Goal: Task Accomplishment & Management: Manage account settings

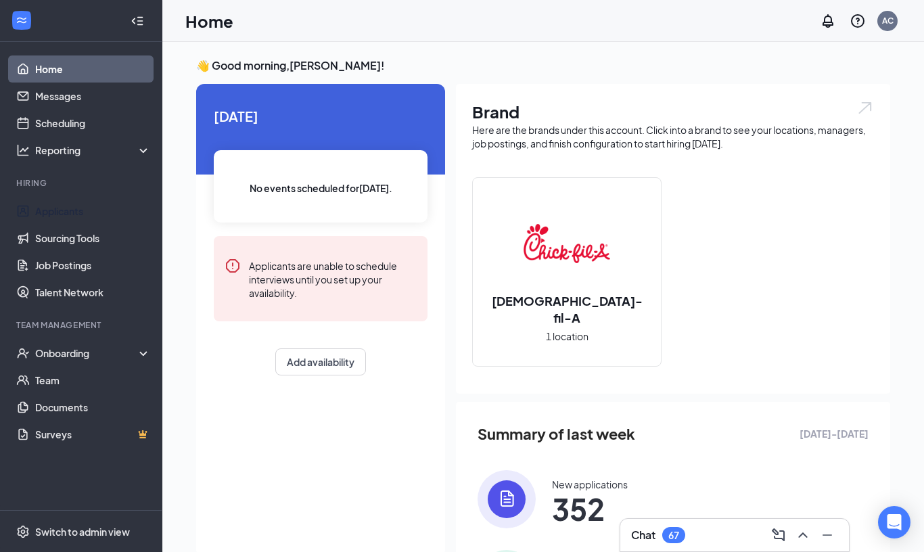
click at [83, 213] on link "Applicants" at bounding box center [93, 211] width 116 height 27
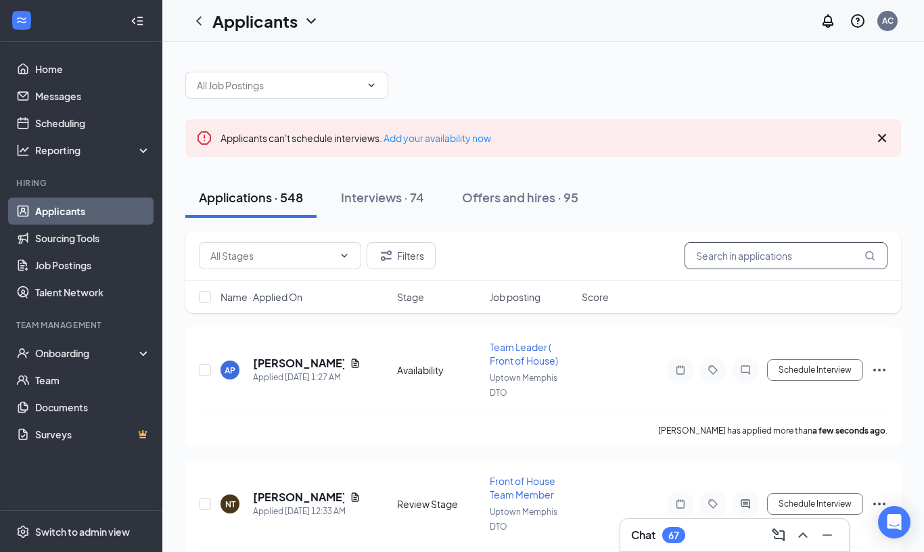
click at [821, 258] on input "text" at bounding box center [786, 255] width 203 height 27
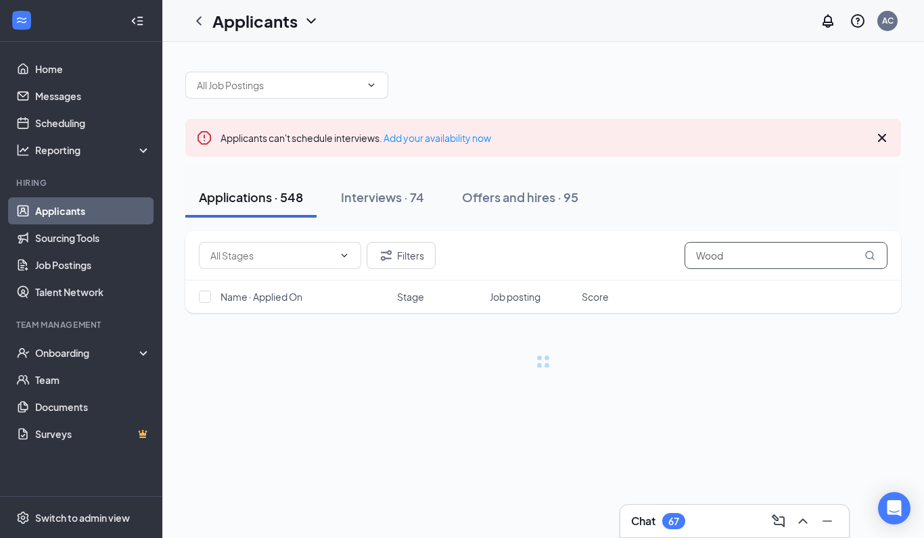
type input "[PERSON_NAME]"
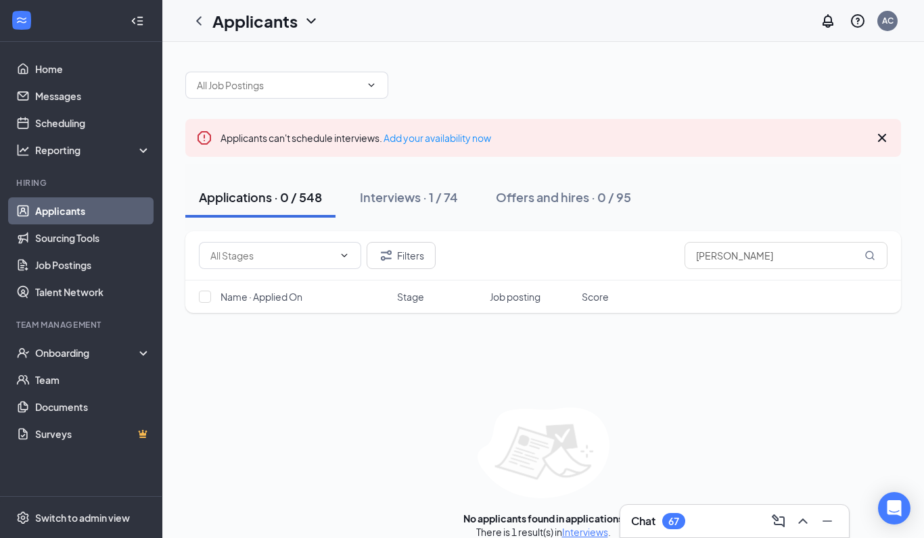
click at [425, 195] on div "Interviews · 1 / 74" at bounding box center [409, 197] width 98 height 17
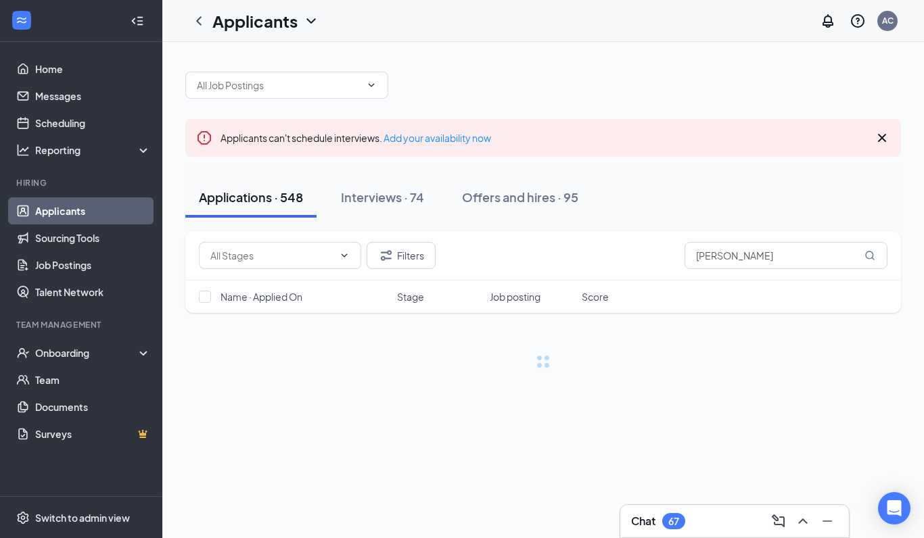
scroll to position [47, 0]
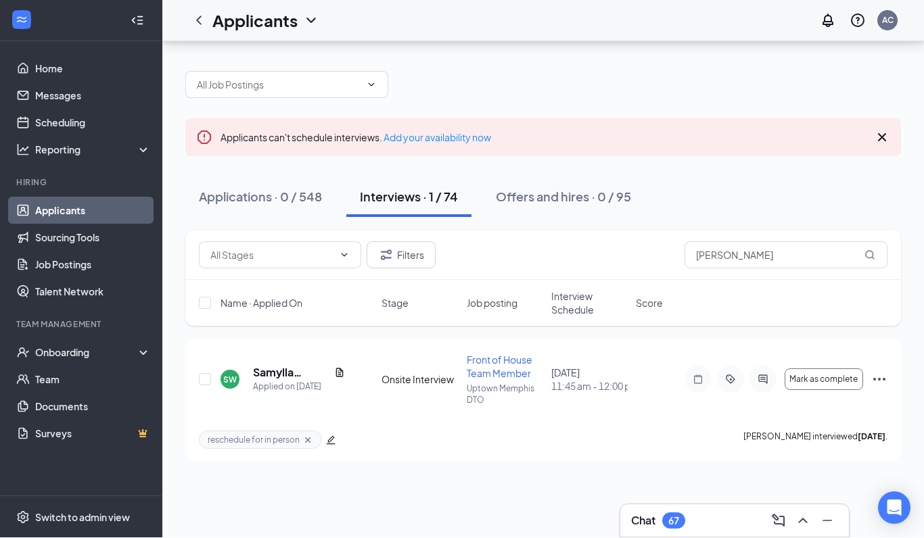
click at [281, 366] on h5 "Samylla [PERSON_NAME]" at bounding box center [291, 373] width 76 height 15
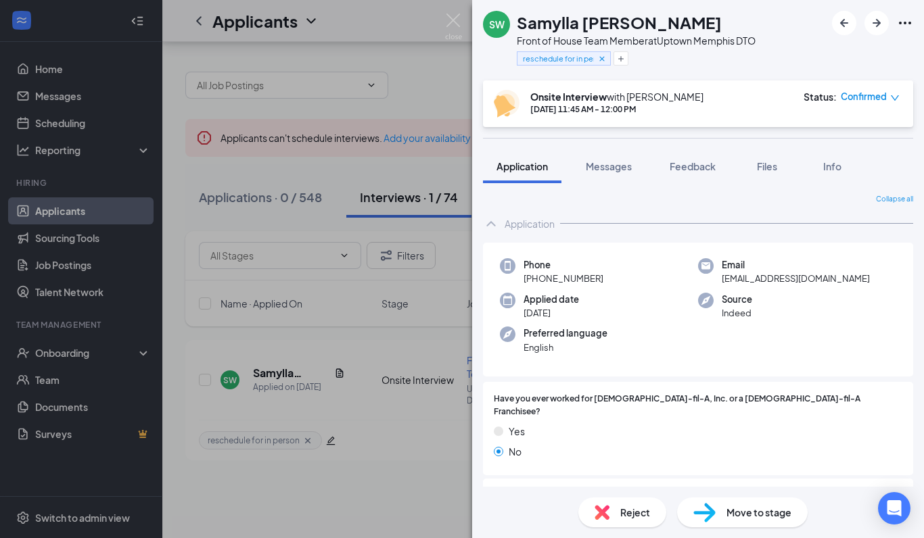
click at [697, 171] on span "Feedback" at bounding box center [693, 166] width 46 height 12
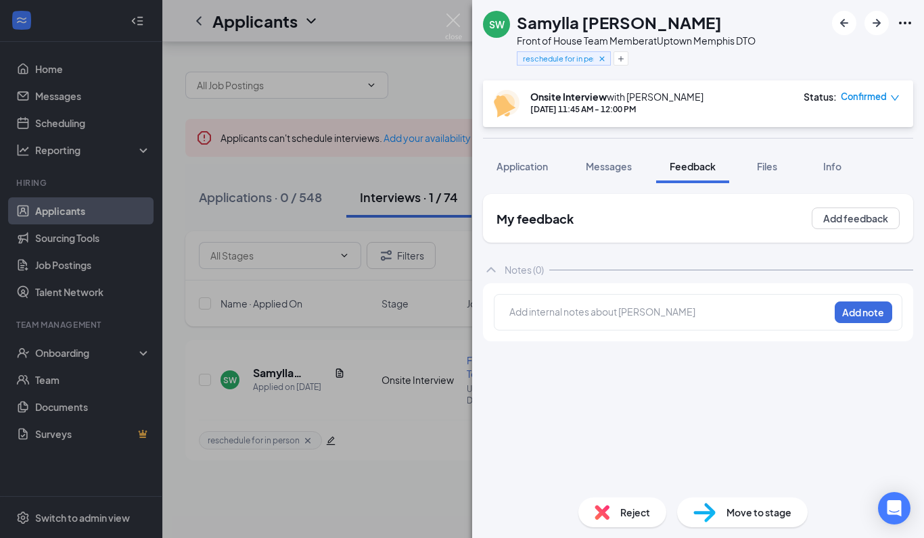
click at [616, 177] on button "Messages" at bounding box center [608, 166] width 73 height 34
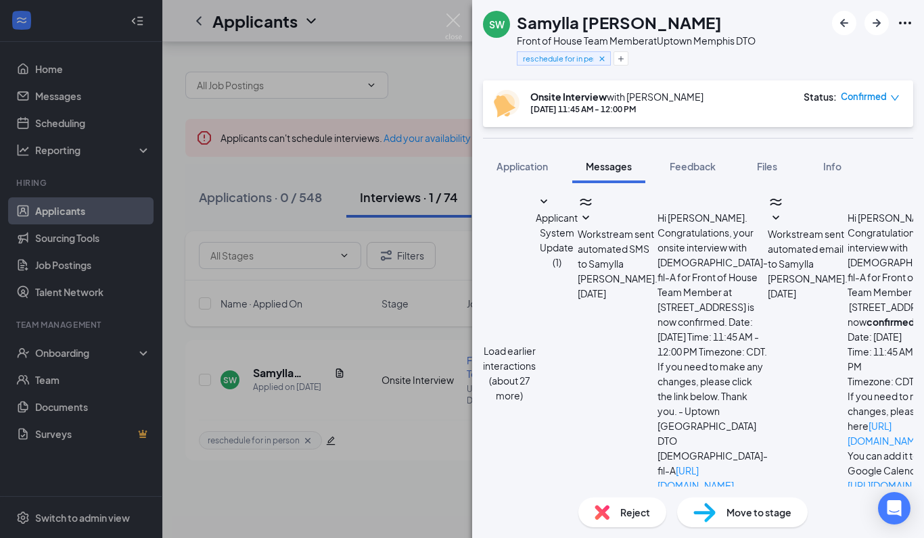
scroll to position [484, 0]
click at [650, 528] on div "Reject" at bounding box center [622, 513] width 88 height 30
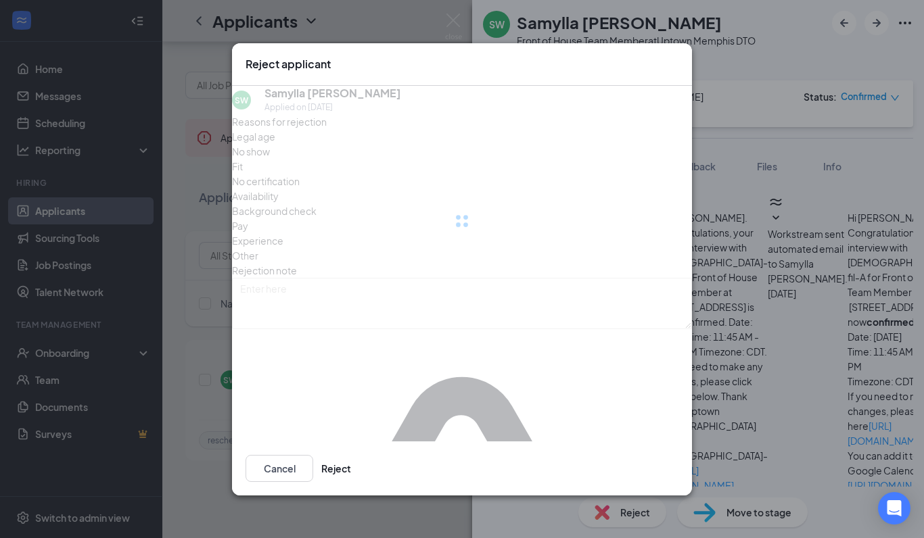
click at [634, 538] on div "Reject applicant SW Samylla [PERSON_NAME] Applied on [DATE] Reasons for rejecti…" at bounding box center [462, 269] width 924 height 538
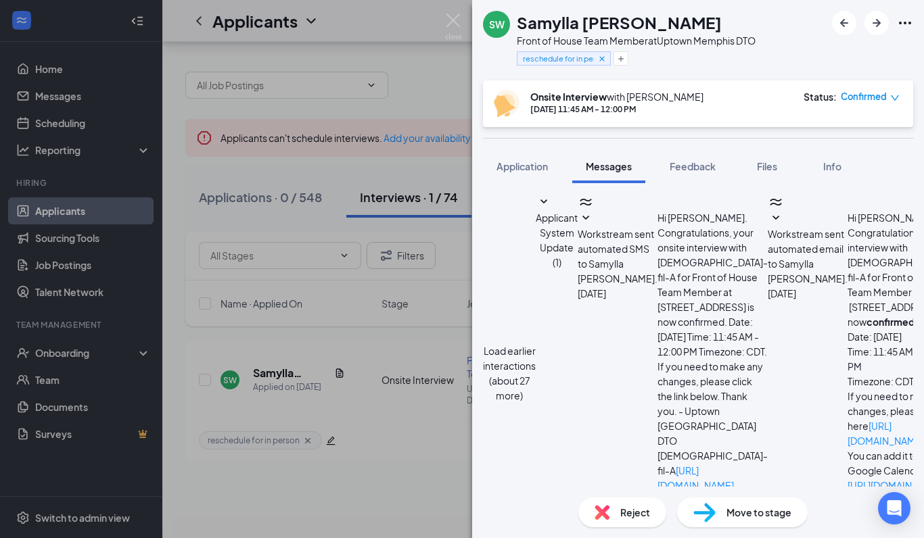
click at [634, 520] on span "Reject" at bounding box center [635, 512] width 30 height 15
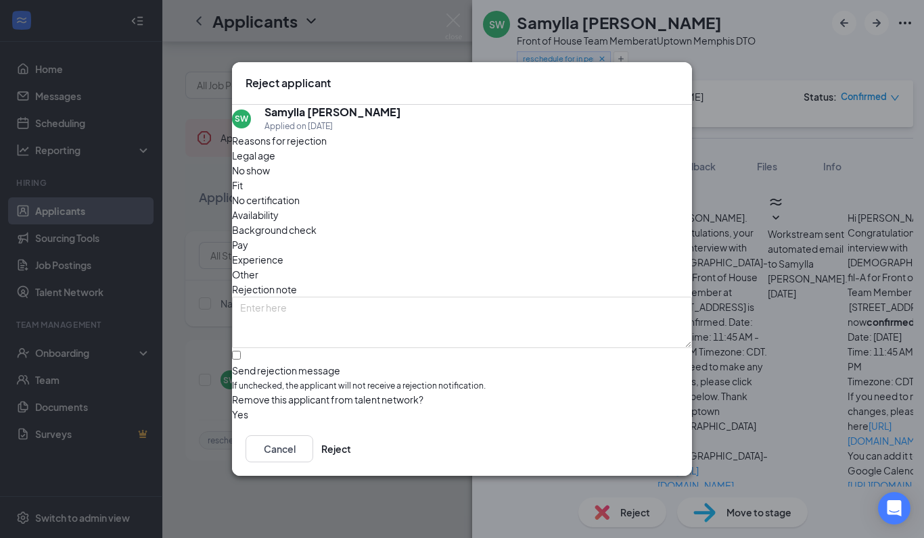
click at [258, 267] on span "Other" at bounding box center [245, 274] width 26 height 15
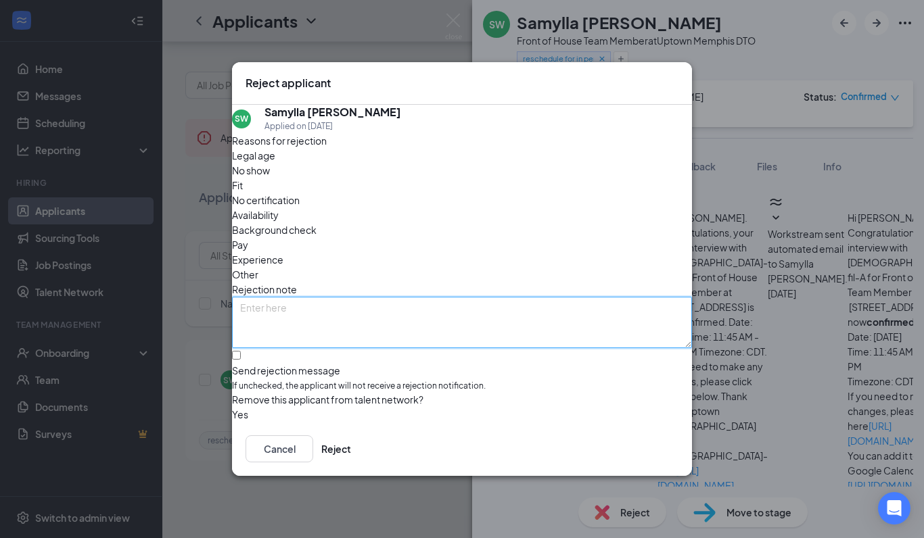
click at [454, 319] on textarea at bounding box center [462, 322] width 460 height 51
click at [488, 297] on textarea at bounding box center [462, 322] width 460 height 51
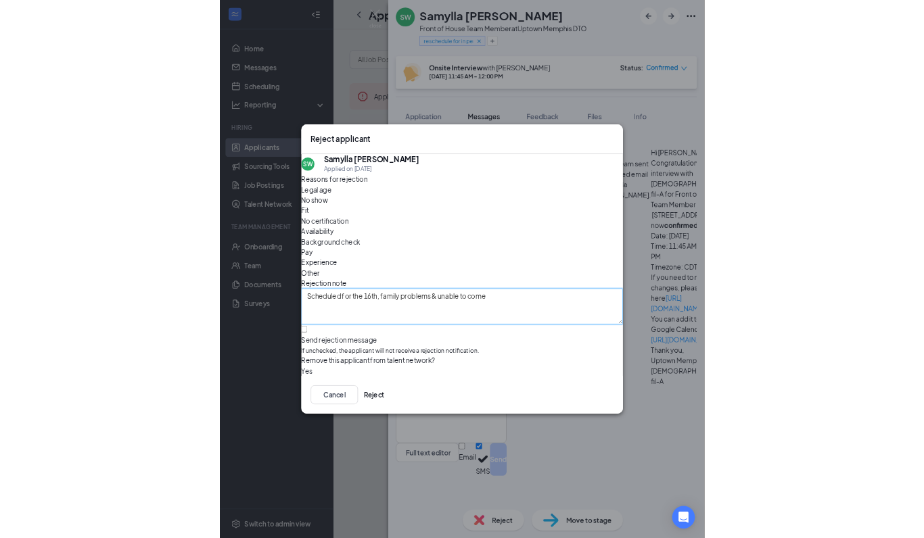
scroll to position [0, 0]
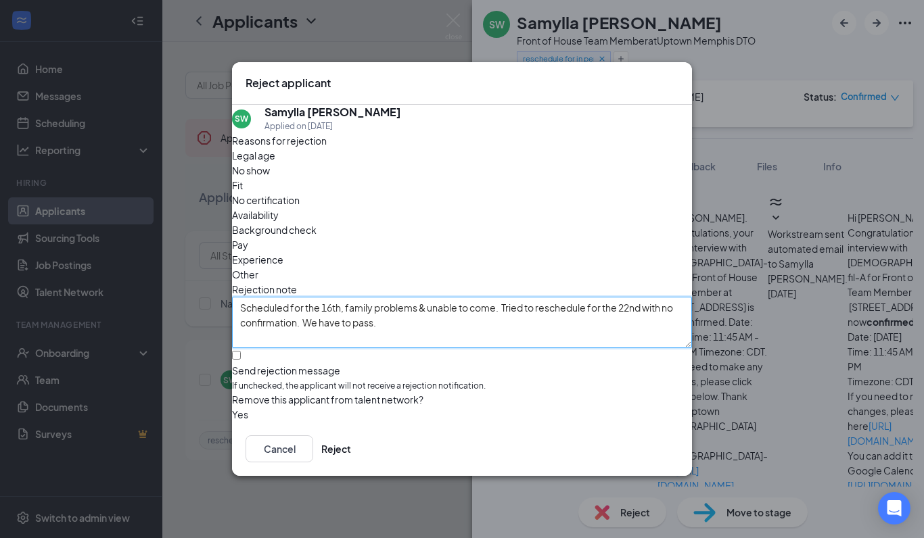
type textarea "Scheduled for the 16th, family problems & unable to come. Tried to reschedule f…"
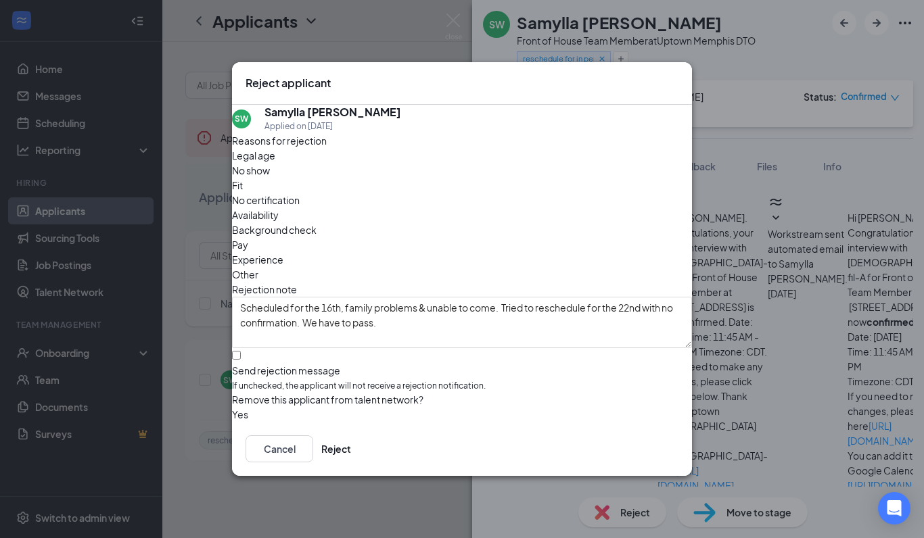
click at [241, 351] on input "Send rejection message If unchecked, the applicant will not receive a rejection…" at bounding box center [236, 355] width 9 height 9
checkbox input "true"
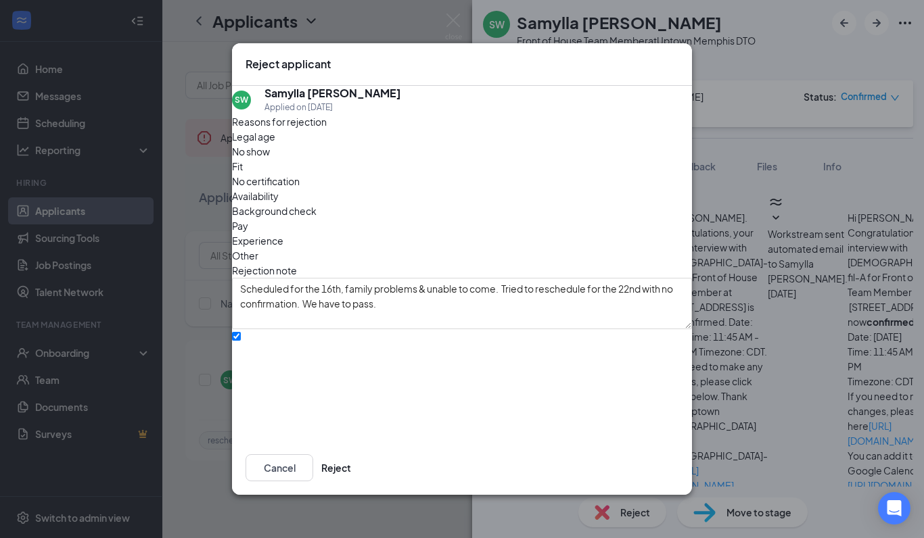
click at [279, 189] on span "Availability" at bounding box center [255, 196] width 47 height 15
click at [351, 482] on button "Reject" at bounding box center [336, 468] width 30 height 27
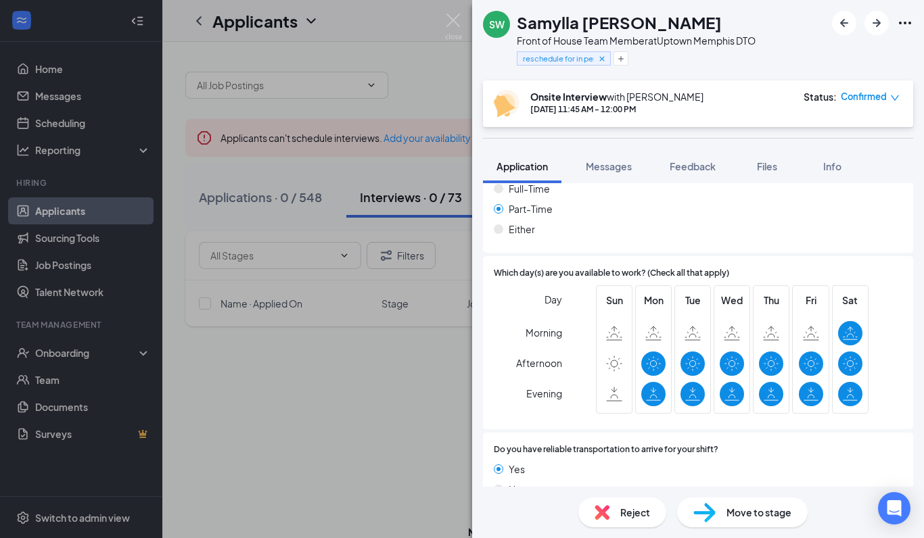
scroll to position [1402, 0]
click at [461, 16] on img at bounding box center [453, 27] width 17 height 26
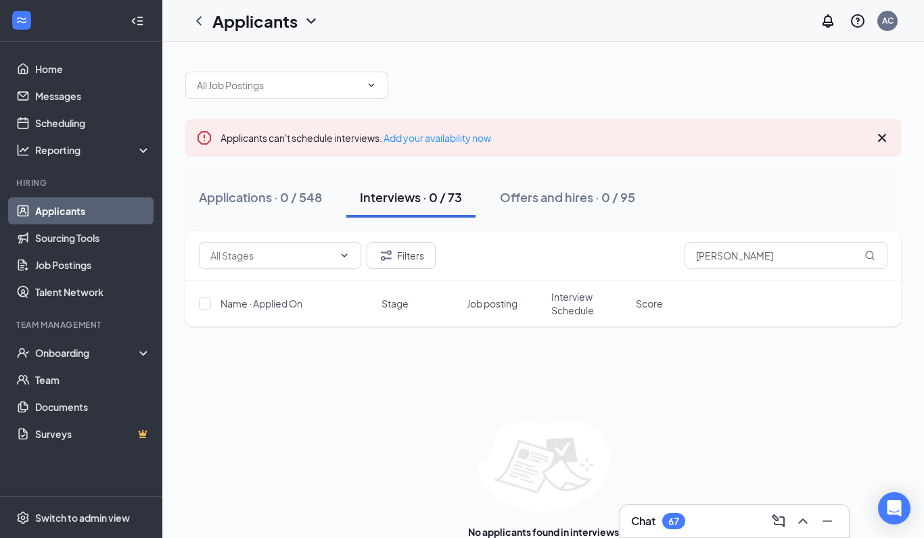
click at [586, 204] on div "Offers and hires · 0 / 95" at bounding box center [567, 197] width 135 height 17
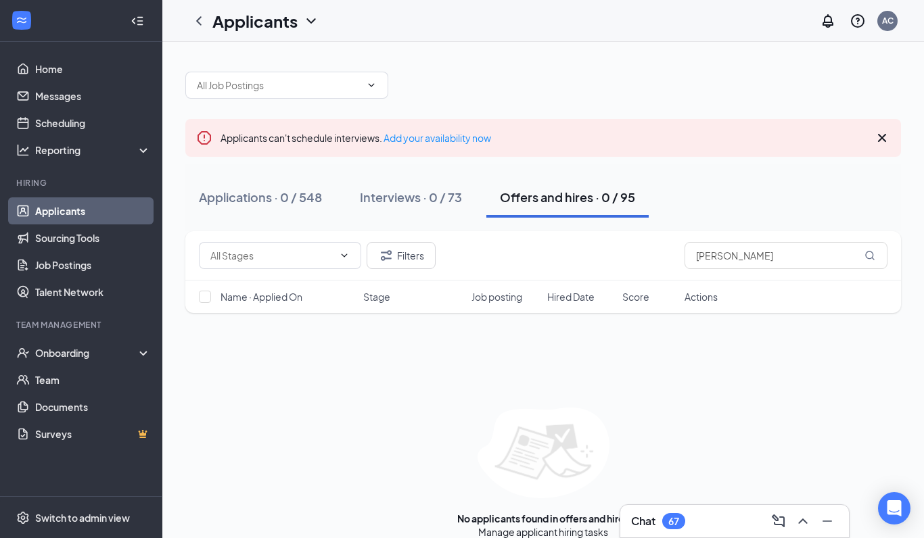
click at [310, 205] on div "Applications · 0 / 548" at bounding box center [260, 197] width 123 height 17
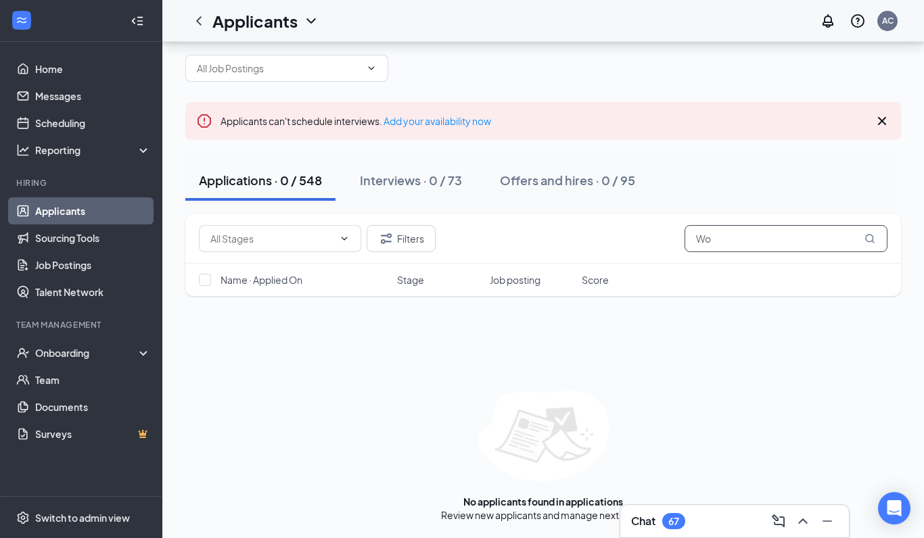
type input "W"
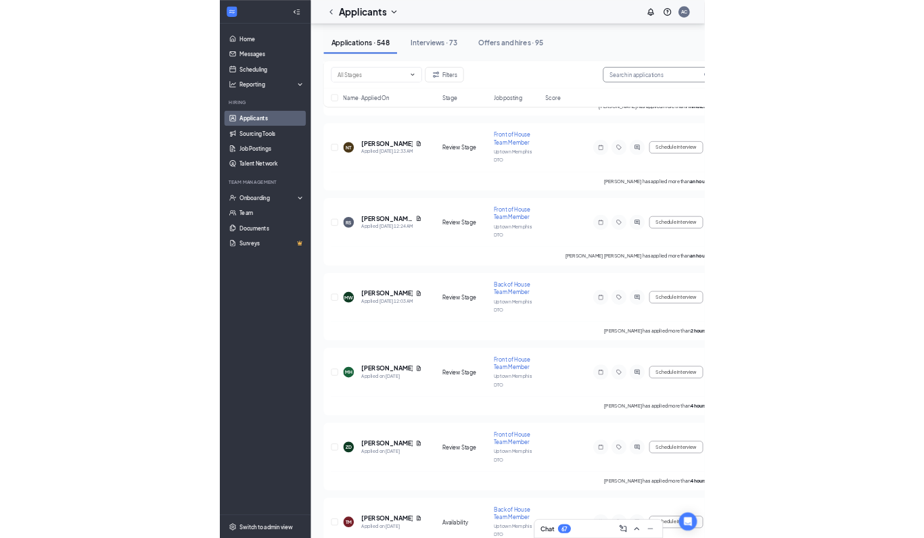
scroll to position [461, 0]
